Goal: Task Accomplishment & Management: Use online tool/utility

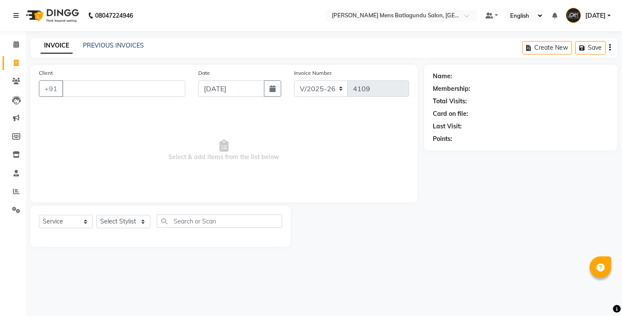
select select "8213"
select select "service"
click at [95, 47] on link "PREVIOUS INVOICES" at bounding box center [113, 45] width 61 height 8
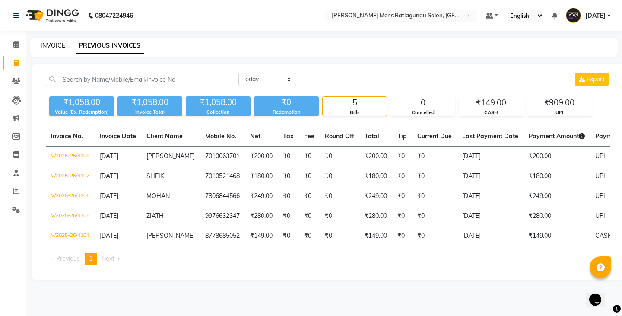
click at [57, 45] on link "INVOICE" at bounding box center [53, 45] width 25 height 8
select select "service"
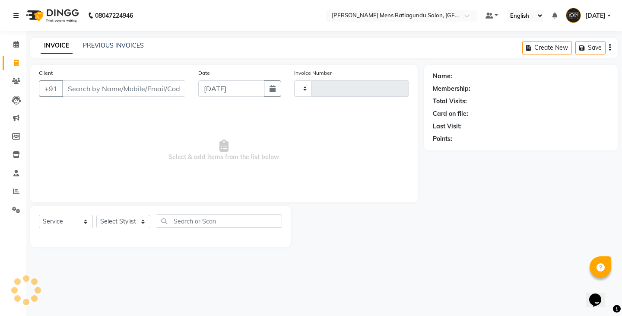
type input "4109"
select select "8213"
